Goal: Task Accomplishment & Management: Manage account settings

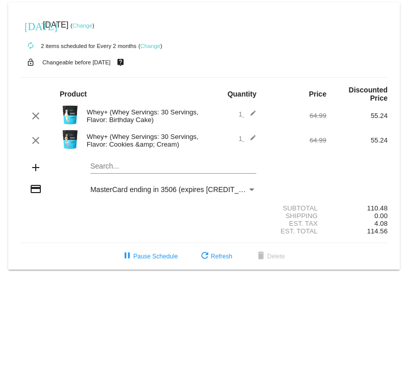
click at [92, 27] on link "Change" at bounding box center [82, 25] width 20 height 6
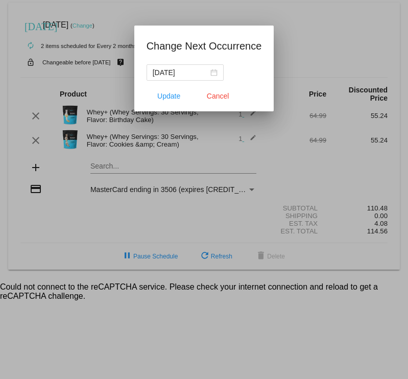
click at [271, 190] on div at bounding box center [204, 189] width 408 height 379
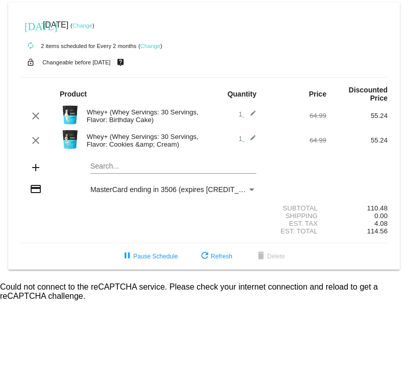
click at [92, 24] on link "Change" at bounding box center [82, 25] width 20 height 6
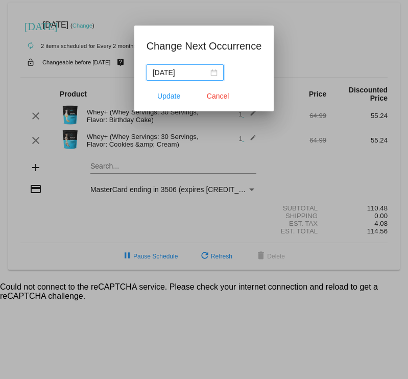
click at [213, 72] on div "[DATE]" at bounding box center [185, 72] width 65 height 11
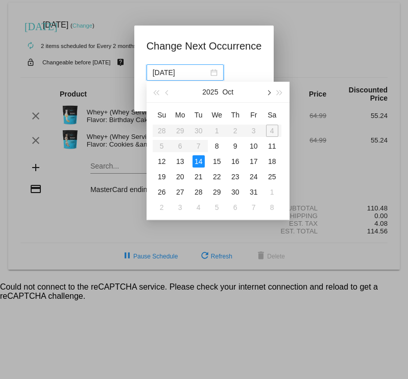
click at [271, 97] on button "button" at bounding box center [267, 92] width 11 height 20
click at [254, 162] on div "14" at bounding box center [254, 161] width 12 height 12
type input "[DATE]"
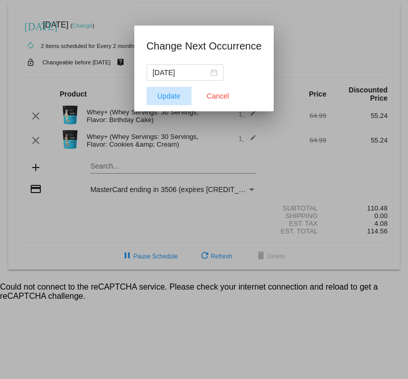
click at [170, 96] on span "Update" at bounding box center [168, 96] width 23 height 8
